Goal: Information Seeking & Learning: Understand process/instructions

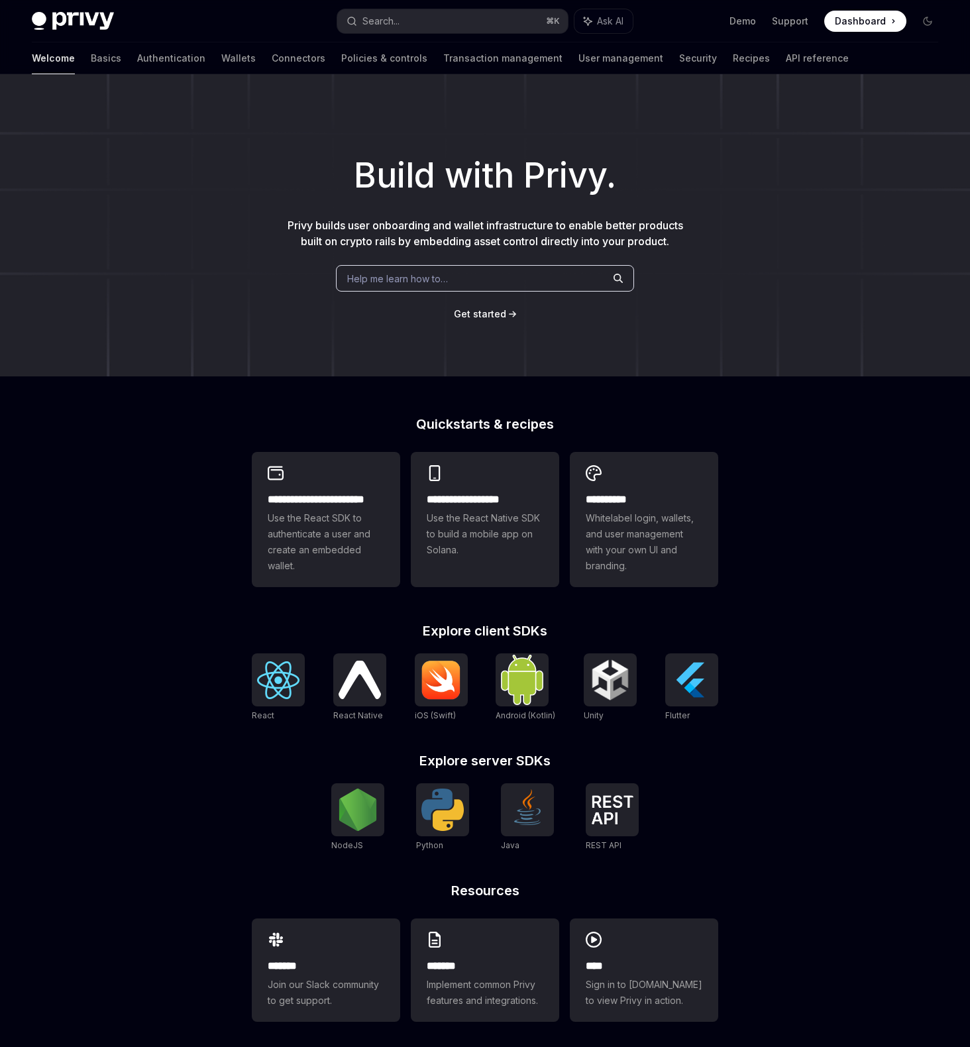
scroll to position [7, 0]
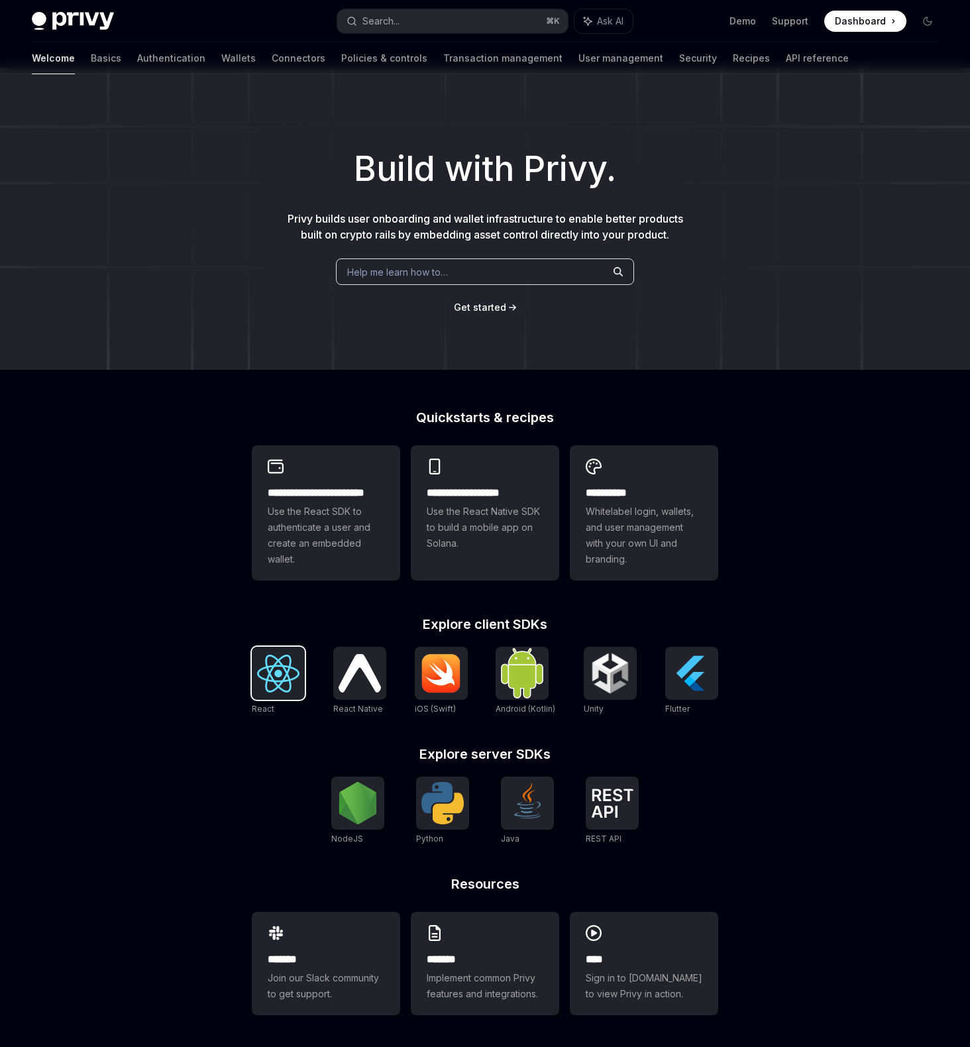
click at [266, 693] on div at bounding box center [278, 673] width 53 height 53
